Goal: Task Accomplishment & Management: Use online tool/utility

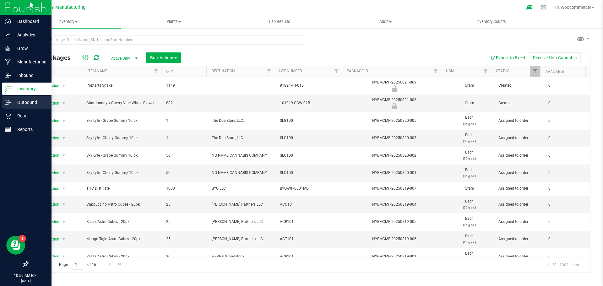
click at [12, 101] on p "Outbound" at bounding box center [30, 103] width 38 height 8
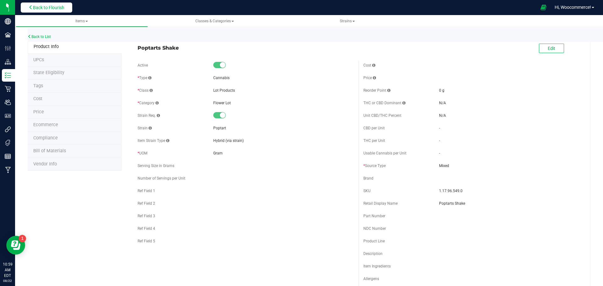
click at [49, 4] on button "Back to Flourish" at bounding box center [46, 8] width 51 height 10
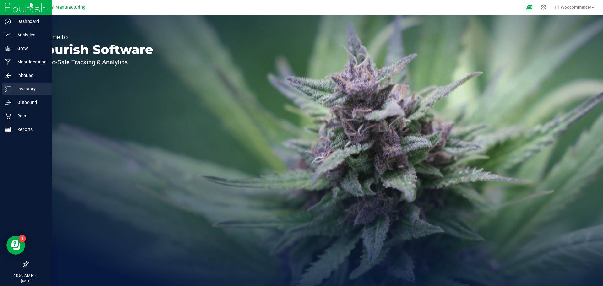
click at [9, 92] on div "Inventory" at bounding box center [27, 89] width 50 height 13
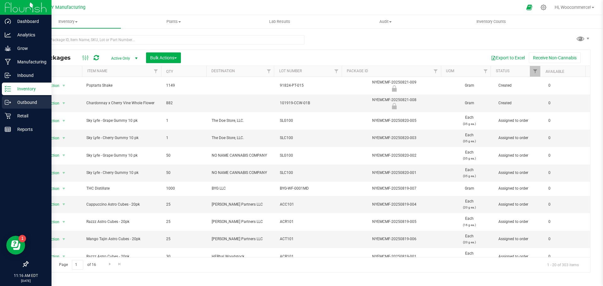
click at [11, 96] on div "Outbound" at bounding box center [27, 102] width 50 height 13
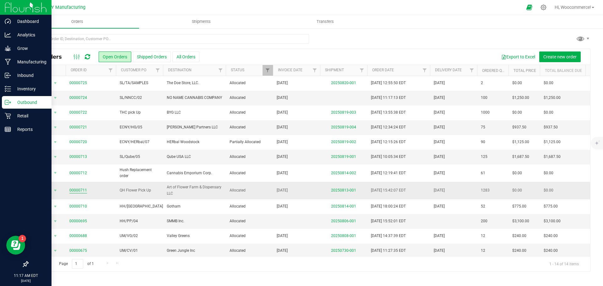
click at [82, 190] on link "00000711" at bounding box center [78, 190] width 18 height 6
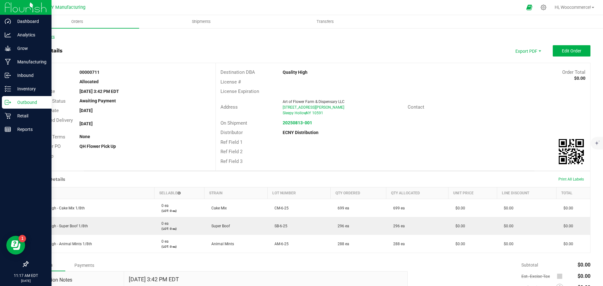
click at [39, 38] on link "Back to Orders" at bounding box center [41, 37] width 27 height 4
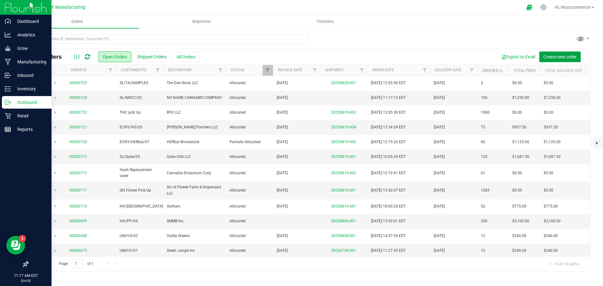
click at [557, 61] on button "Create new order" at bounding box center [559, 56] width 41 height 11
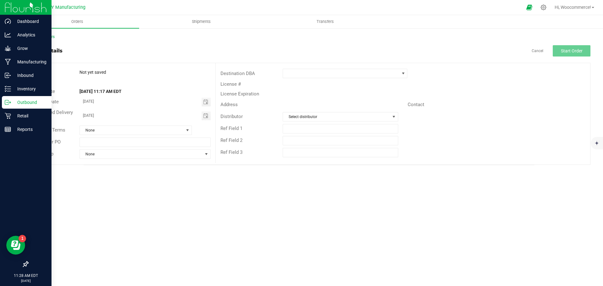
click at [42, 42] on div "Back to Orders Order details Cancel Start Order Order # Not yet saved Status Or…" at bounding box center [309, 99] width 563 height 131
